Goal: Task Accomplishment & Management: Manage account settings

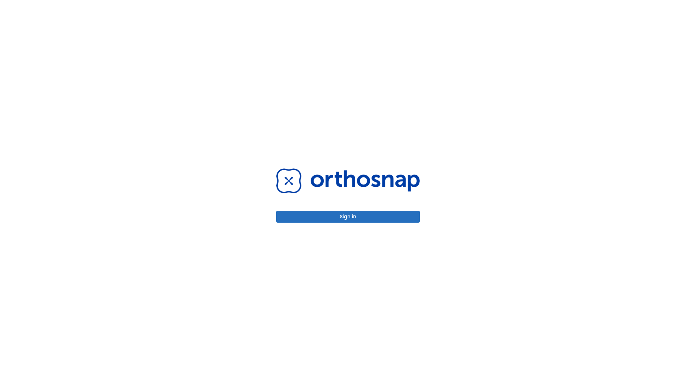
click at [348, 217] on button "Sign in" at bounding box center [347, 217] width 143 height 12
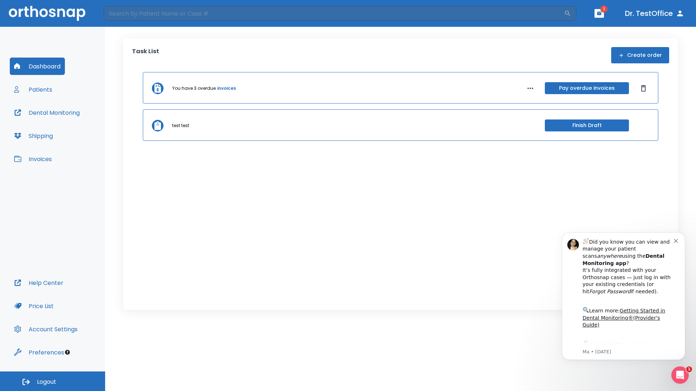
click at [53, 382] on span "Logout" at bounding box center [46, 382] width 19 height 8
